Goal: Navigation & Orientation: Find specific page/section

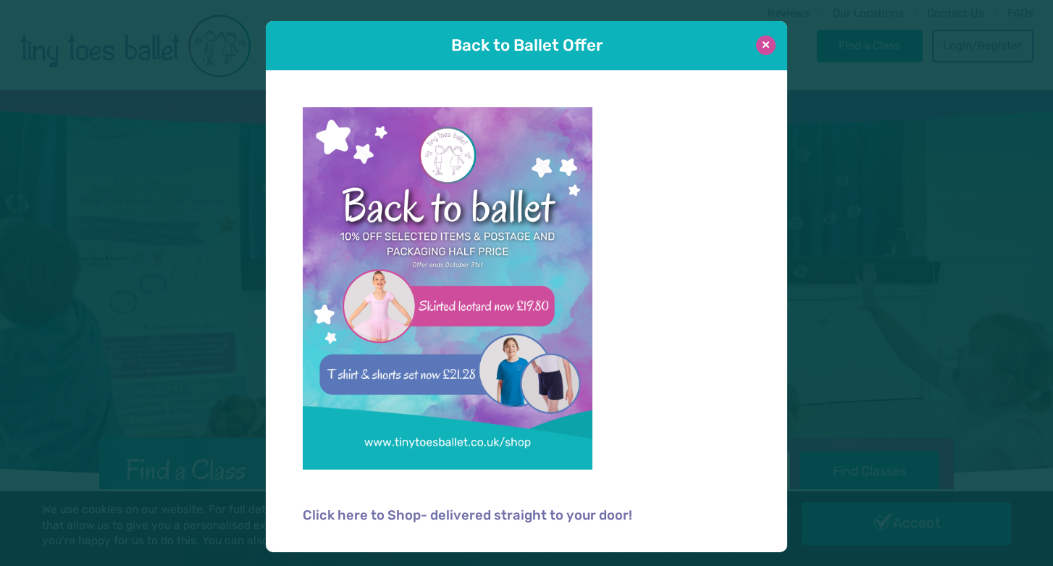
click at [768, 41] on button at bounding box center [766, 45] width 20 height 20
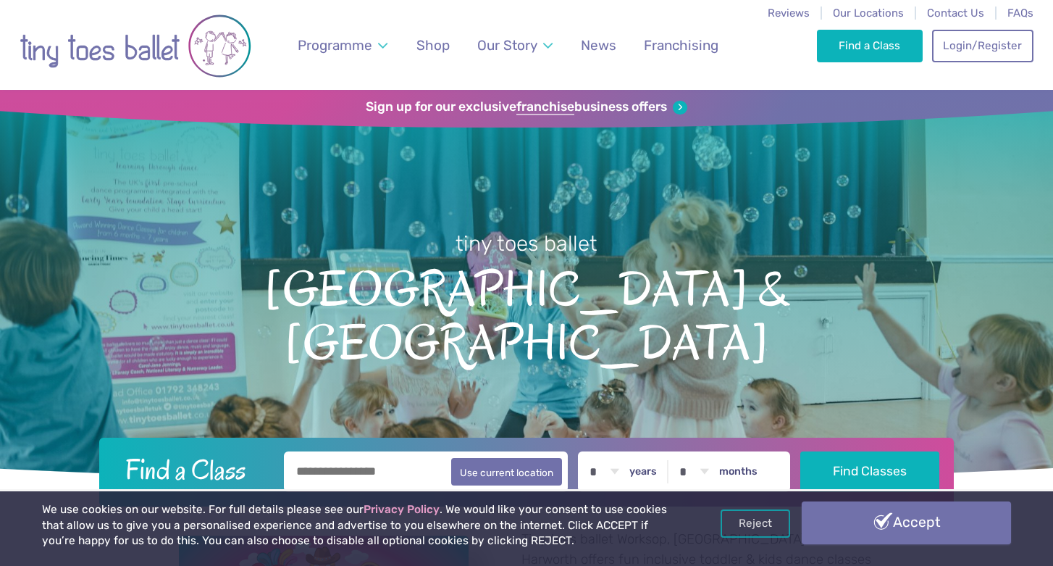
click at [948, 516] on link "Accept" at bounding box center [907, 522] width 210 height 42
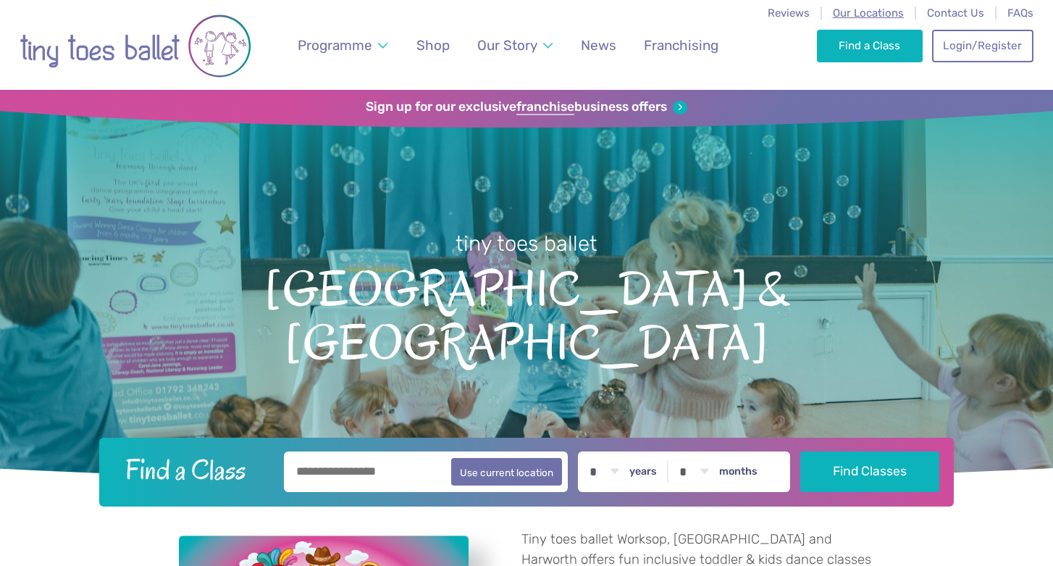
click at [861, 12] on span "Our Locations" at bounding box center [868, 13] width 71 height 13
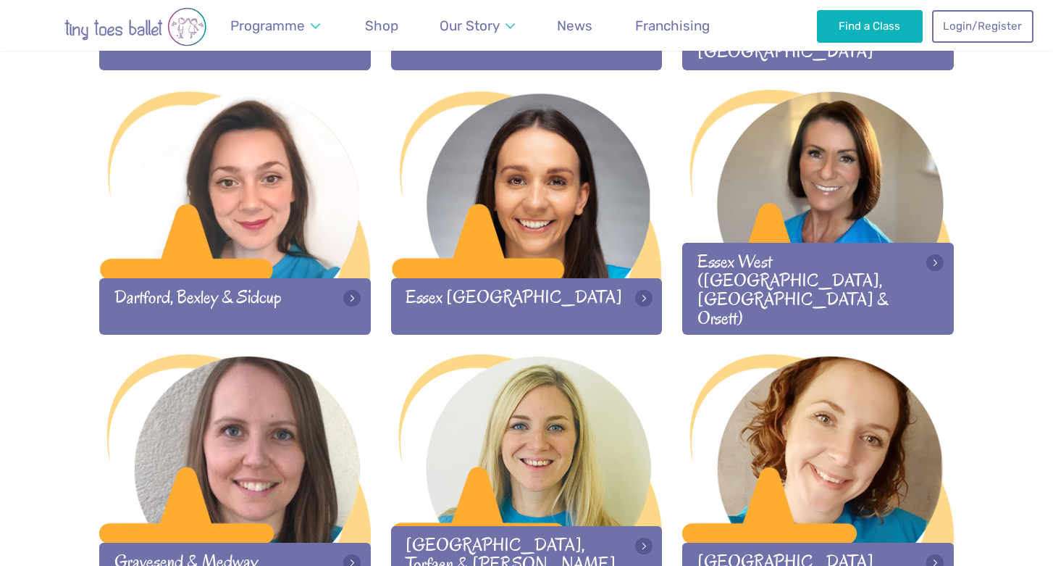
scroll to position [974, 0]
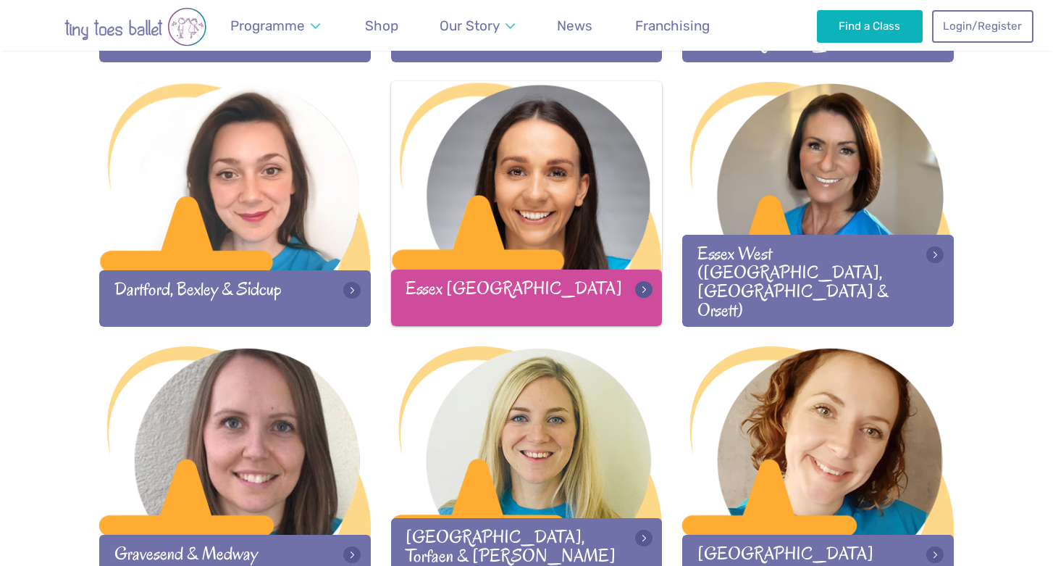
click at [582, 221] on div at bounding box center [527, 176] width 272 height 191
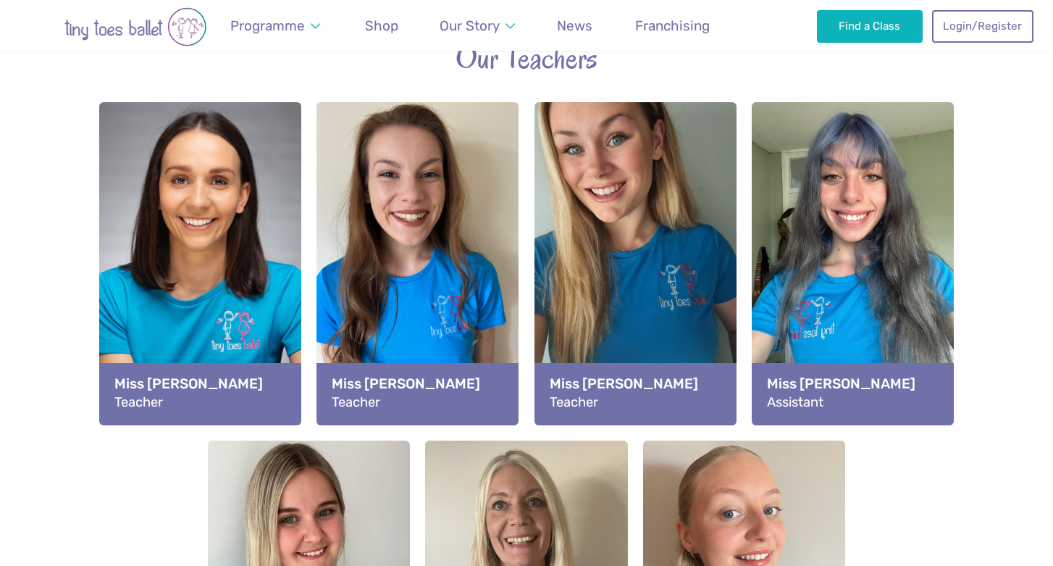
scroll to position [1610, 0]
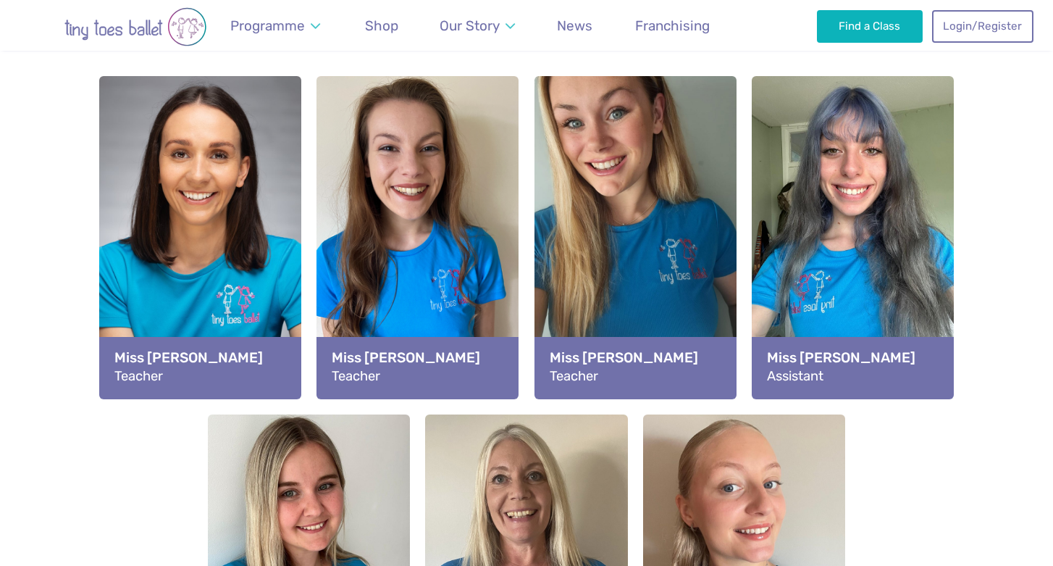
click at [590, 234] on div "View full-size image" at bounding box center [635, 208] width 202 height 265
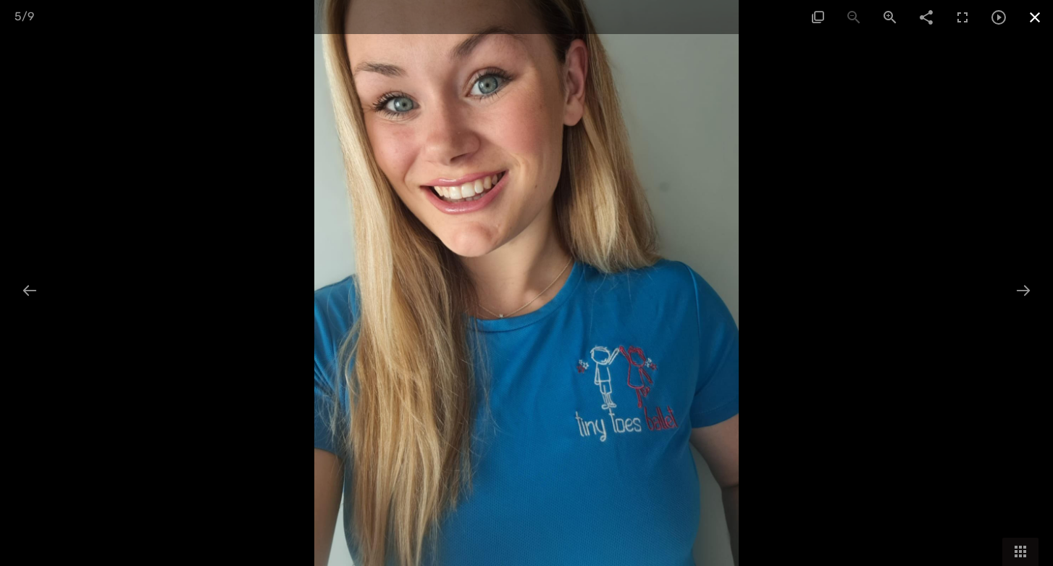
click at [1044, 12] on span at bounding box center [1035, 17] width 36 height 34
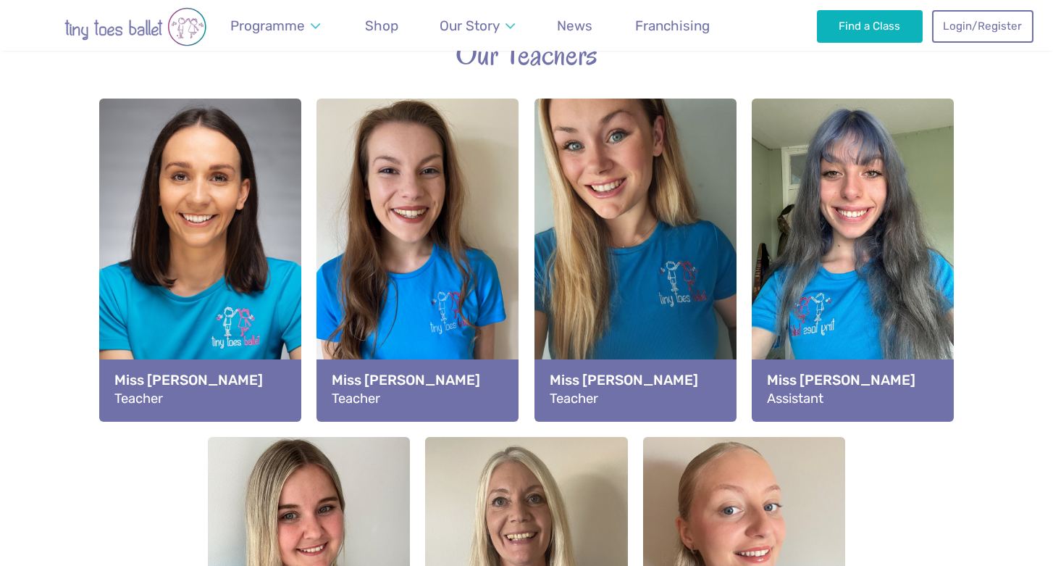
scroll to position [1587, 0]
